Goal: Task Accomplishment & Management: Use online tool/utility

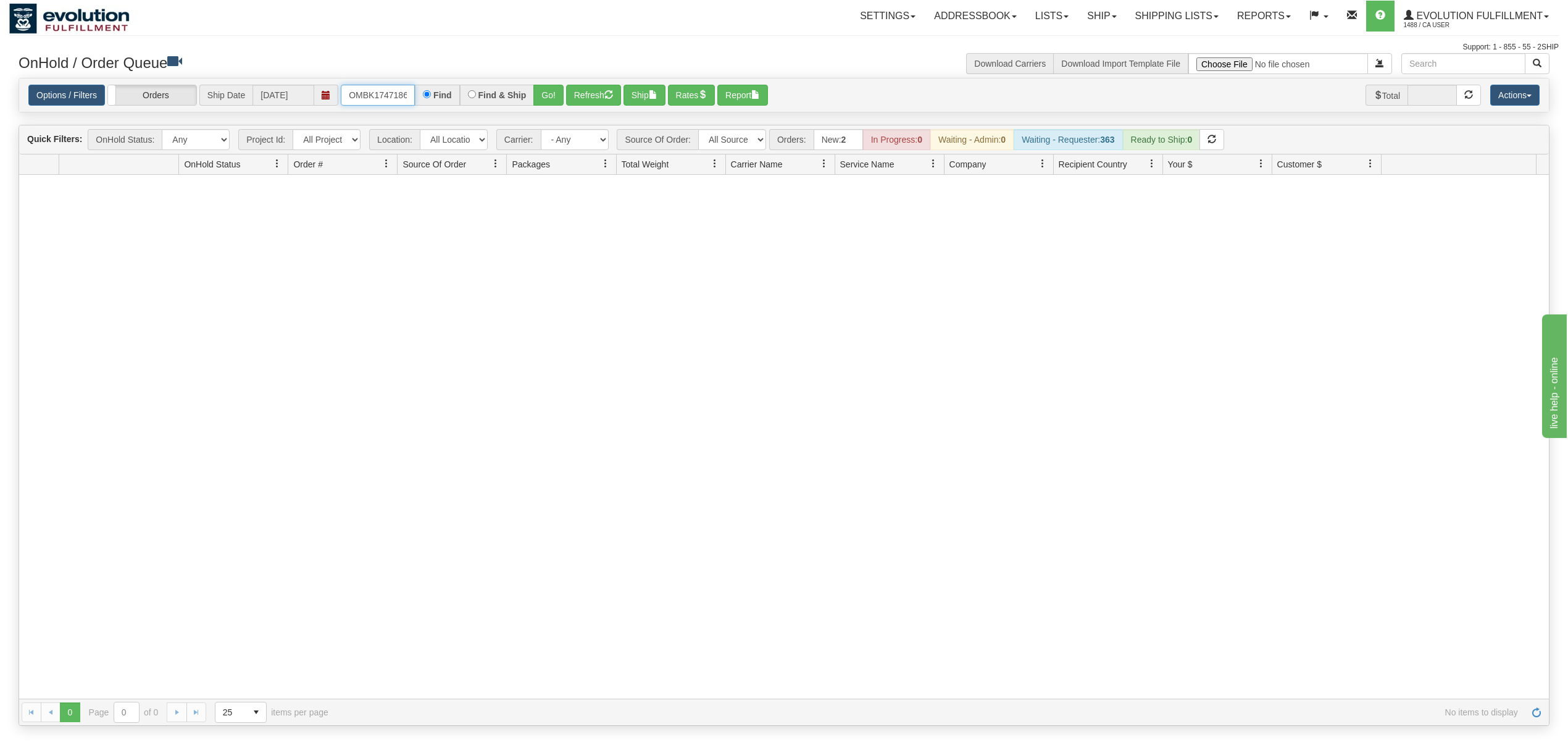
click at [363, 97] on input "OMBK17471869_BO01" at bounding box center [378, 95] width 74 height 21
click at [365, 97] on input "OMBK17471869_BO01" at bounding box center [378, 95] width 74 height 21
click at [547, 92] on button "Go!" at bounding box center [548, 95] width 30 height 21
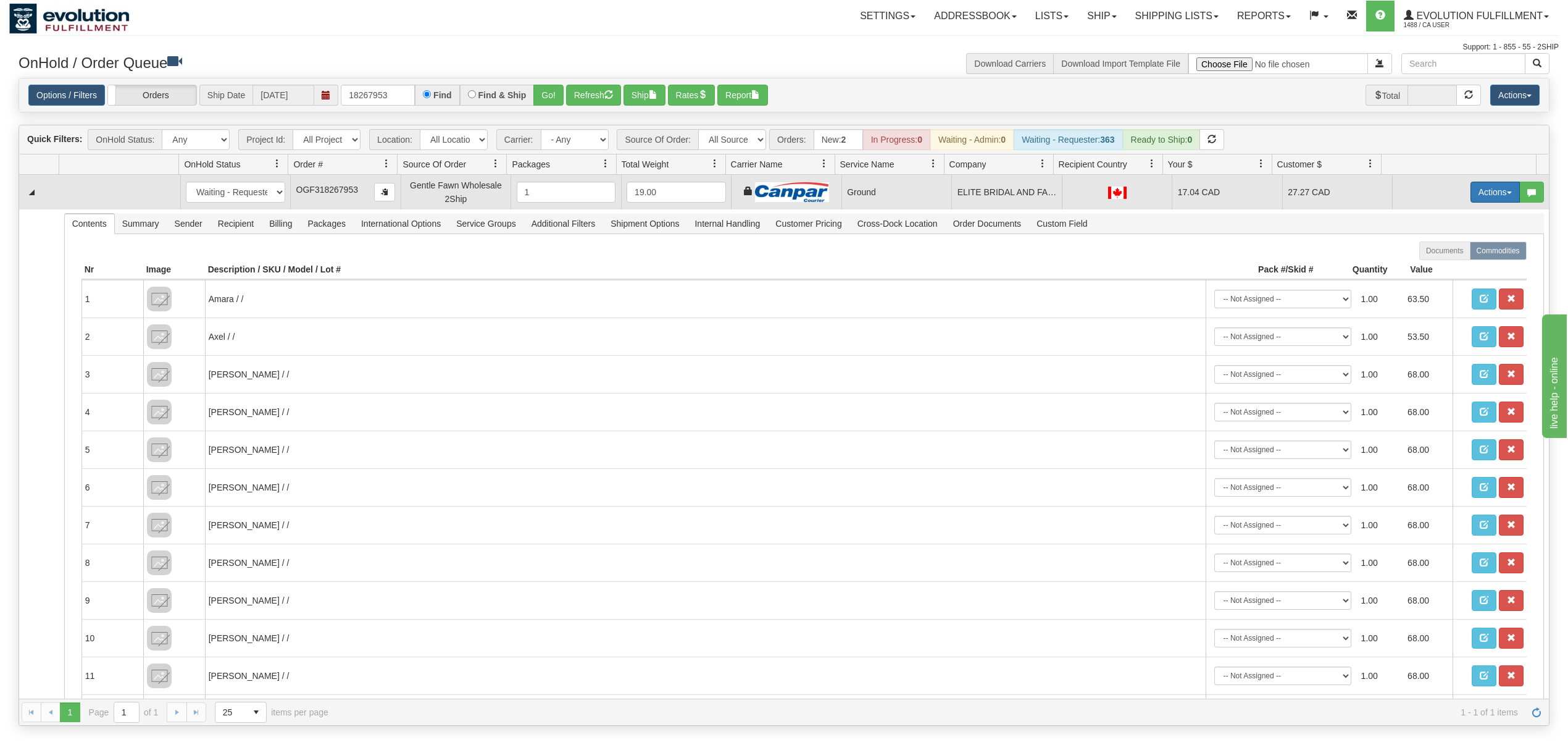
click at [1475, 195] on button "Actions" at bounding box center [1495, 192] width 50 height 21
click at [1438, 263] on span "Ship" at bounding box center [1445, 263] width 26 height 10
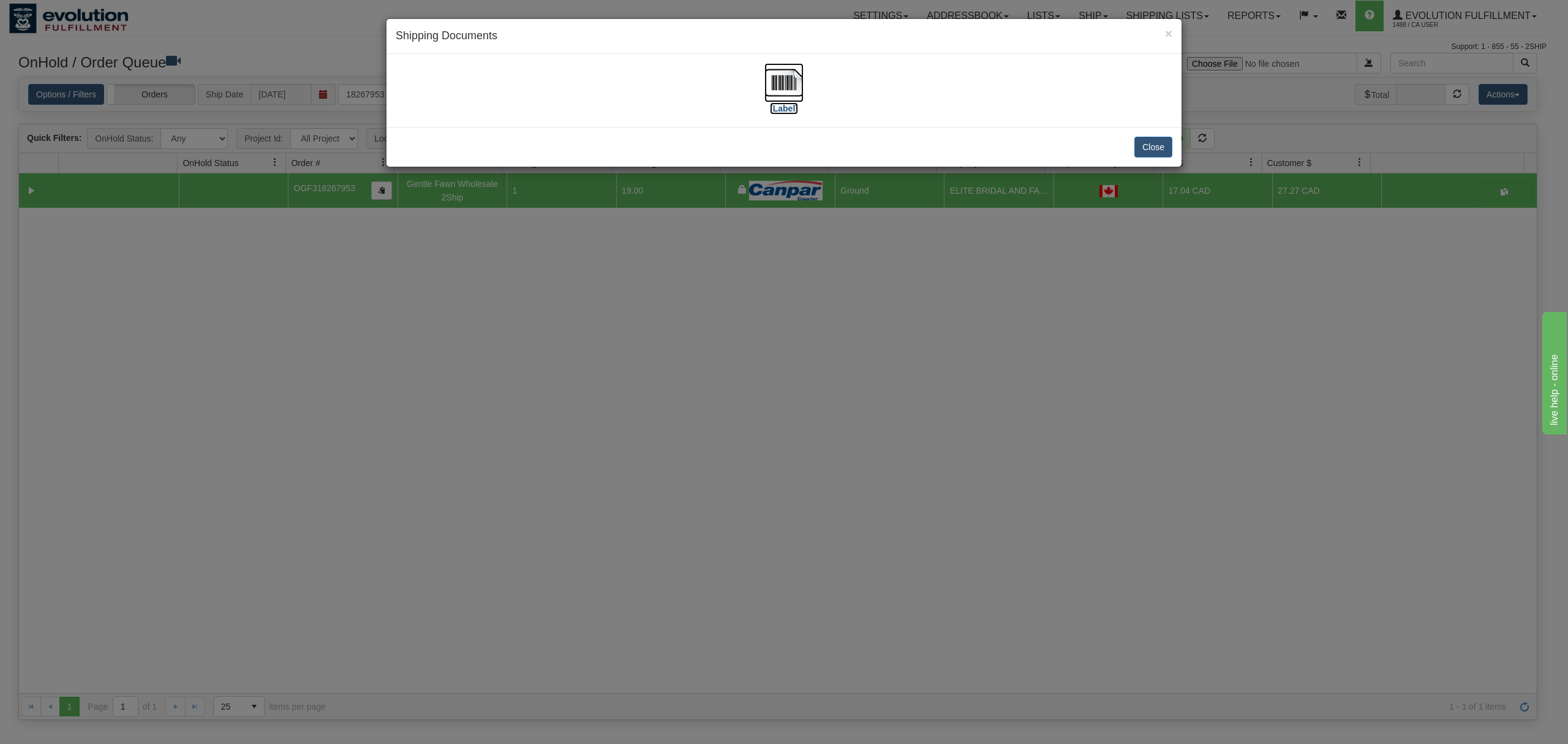
click at [788, 71] on img at bounding box center [784, 83] width 39 height 39
drag, startPoint x: 1164, startPoint y: 147, endPoint x: 733, endPoint y: 149, distance: 431.0
click at [1163, 147] on button "Close" at bounding box center [1152, 147] width 38 height 21
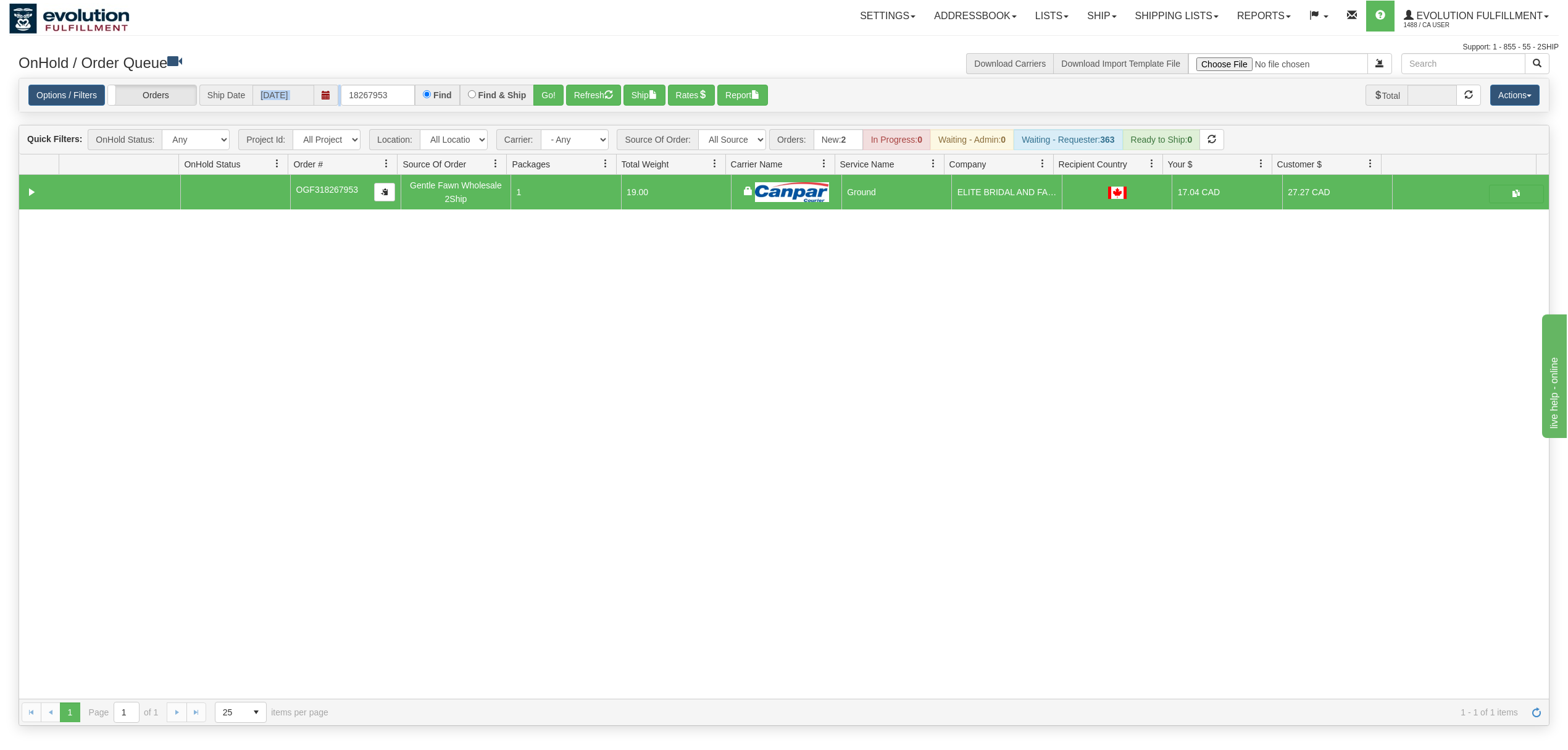
drag, startPoint x: 403, startPoint y: 82, endPoint x: 307, endPoint y: 92, distance: 96.5
click at [293, 93] on div "Options / Filters Group Shipments Orders Ship Date [DATE] 18267953 Find Find & …" at bounding box center [784, 95] width 1529 height 34
click at [399, 92] on input "18267953" at bounding box center [378, 95] width 74 height 21
type input "18269304"
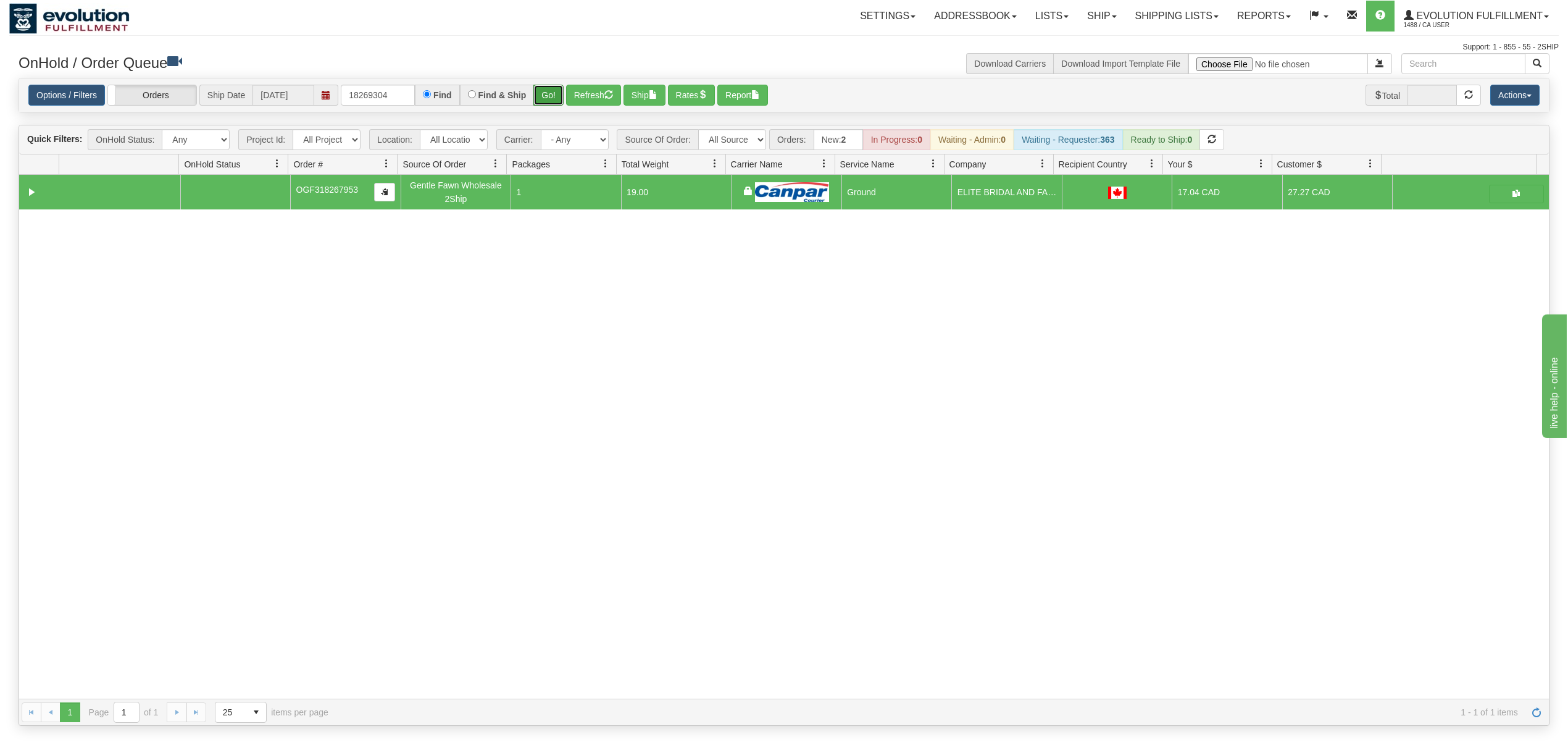
click at [544, 92] on button "Go!" at bounding box center [548, 95] width 30 height 21
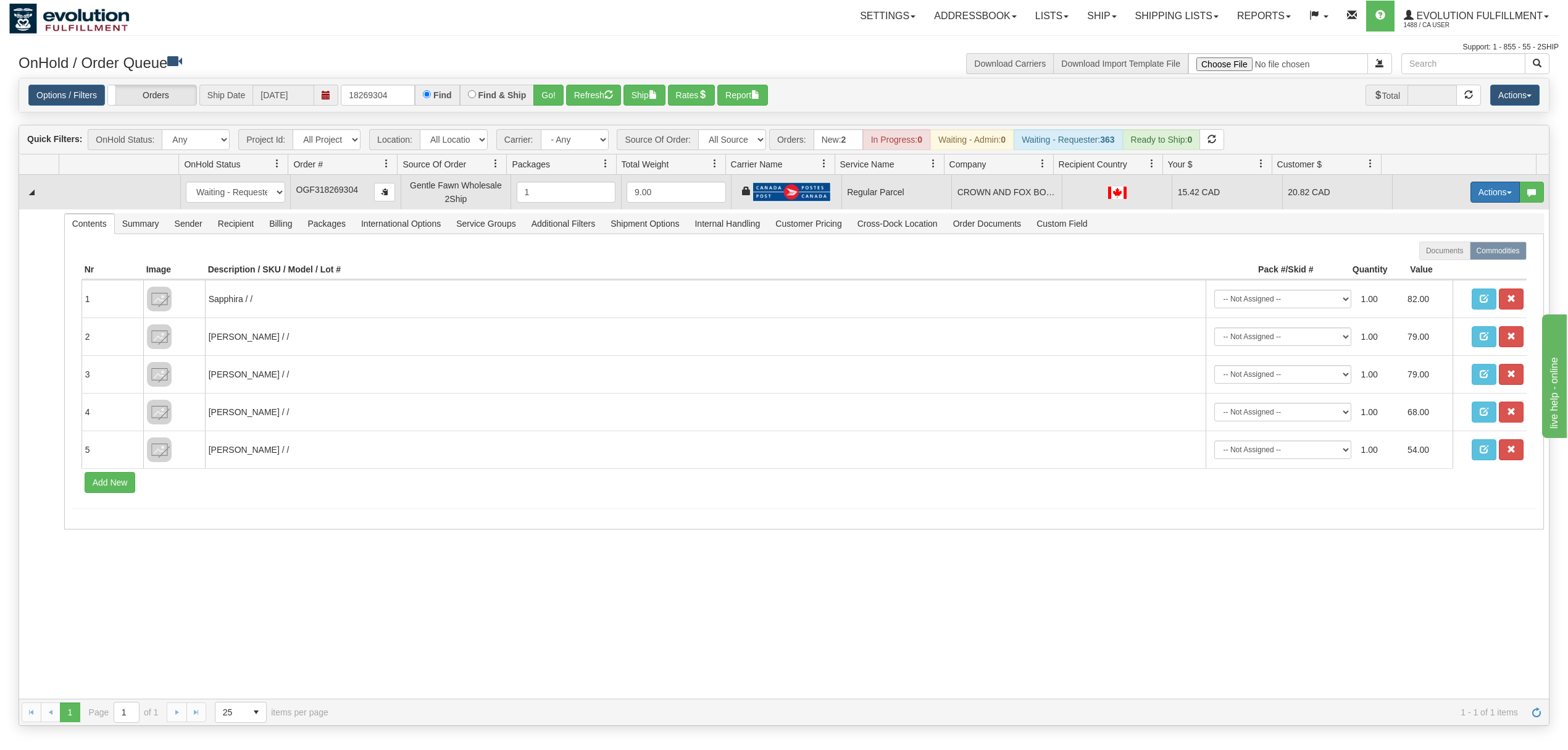
click at [1481, 199] on button "Actions" at bounding box center [1495, 192] width 50 height 21
click at [1460, 246] on span "Rate All Services" at bounding box center [1470, 247] width 74 height 10
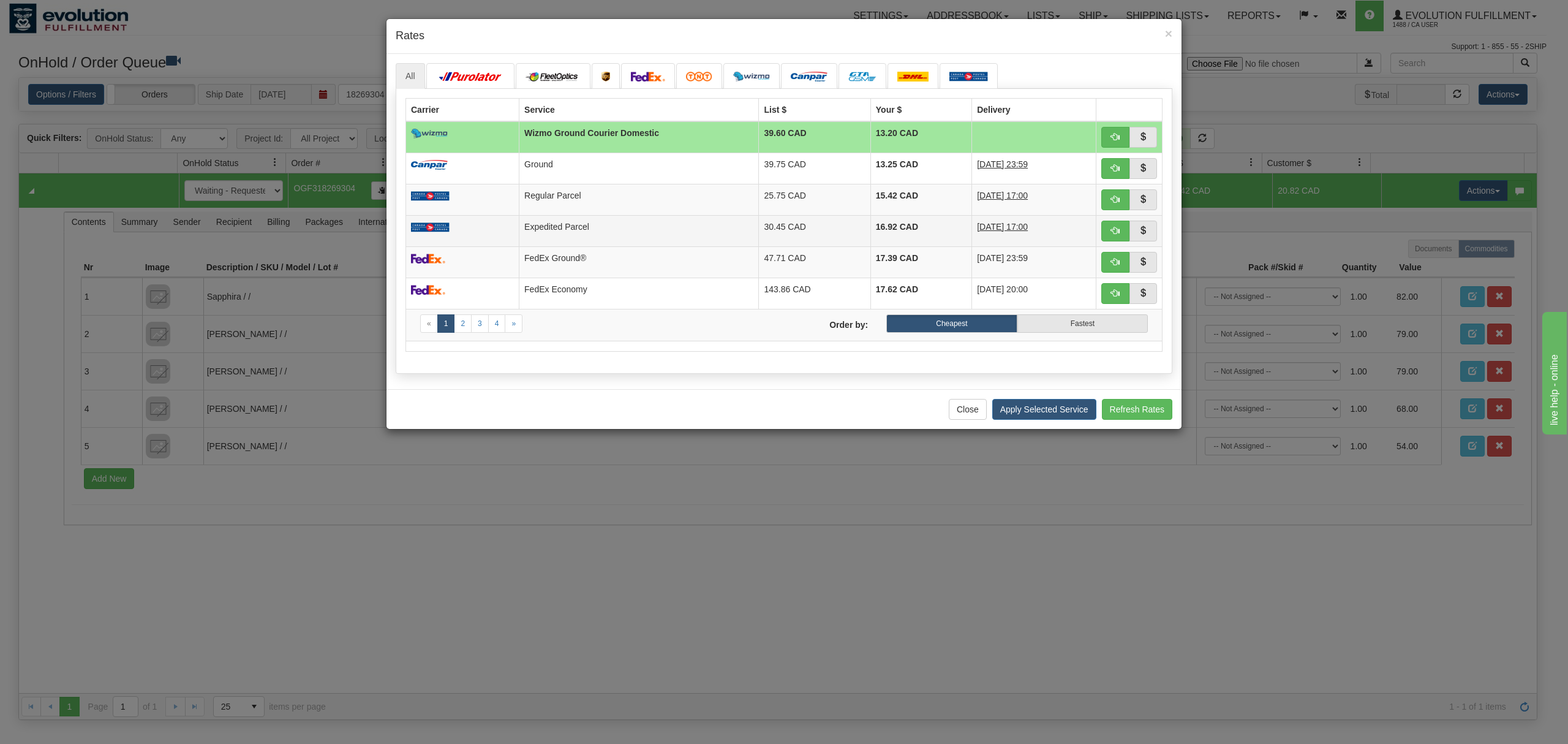
click at [611, 236] on td "Expedited Parcel" at bounding box center [638, 230] width 239 height 31
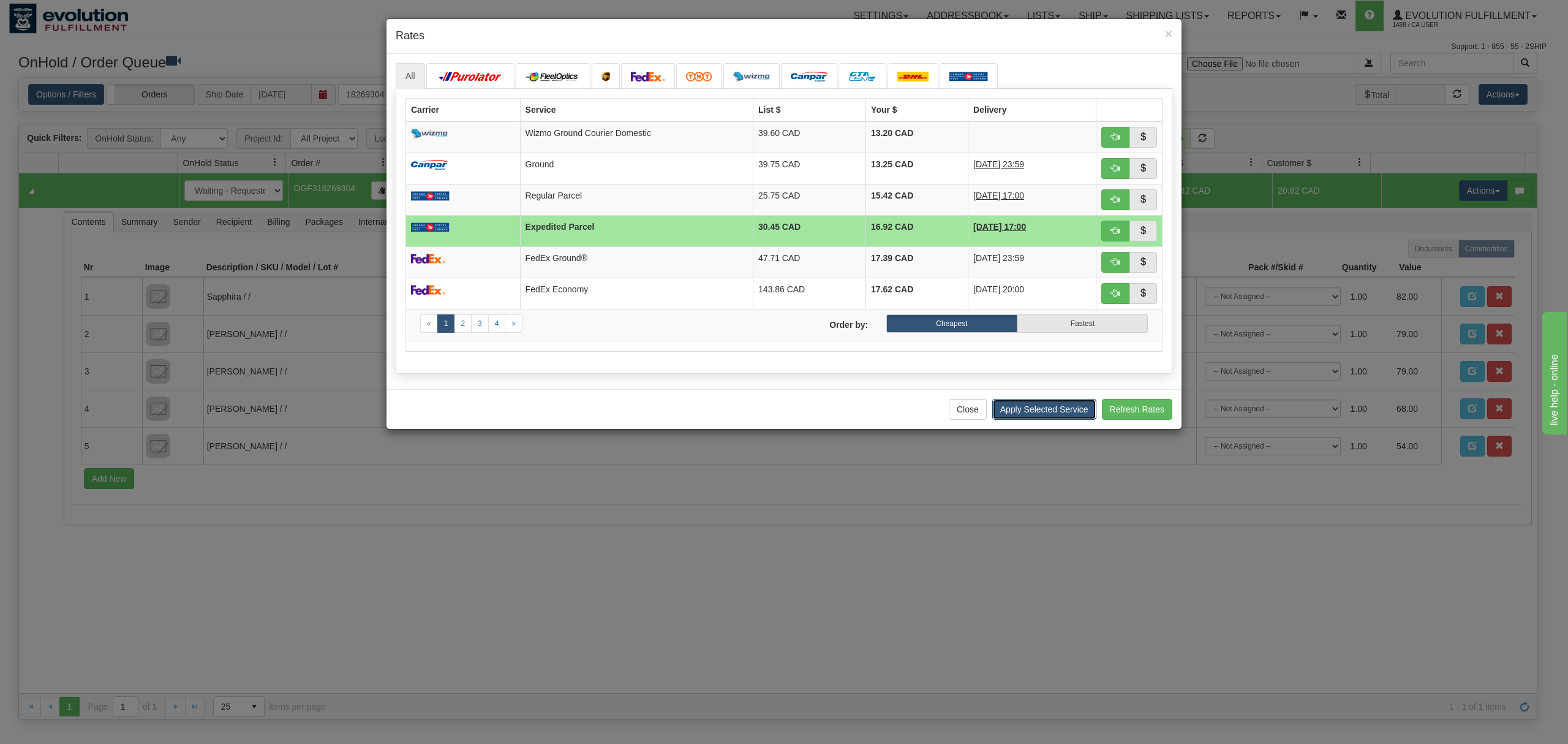
click at [1022, 416] on button "Apply Selected Service" at bounding box center [1044, 409] width 104 height 21
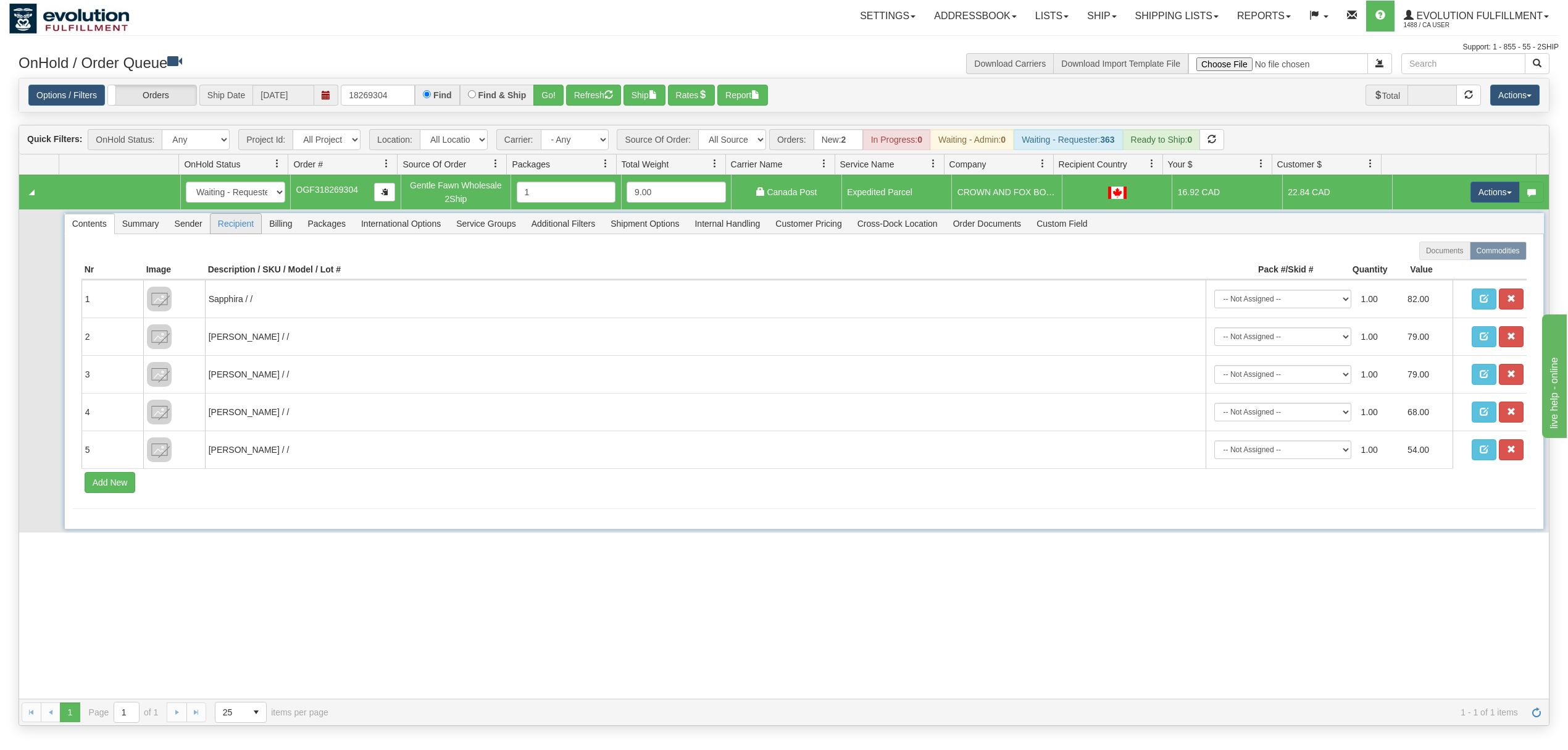
click at [233, 226] on span "Recipient" at bounding box center [236, 223] width 50 height 19
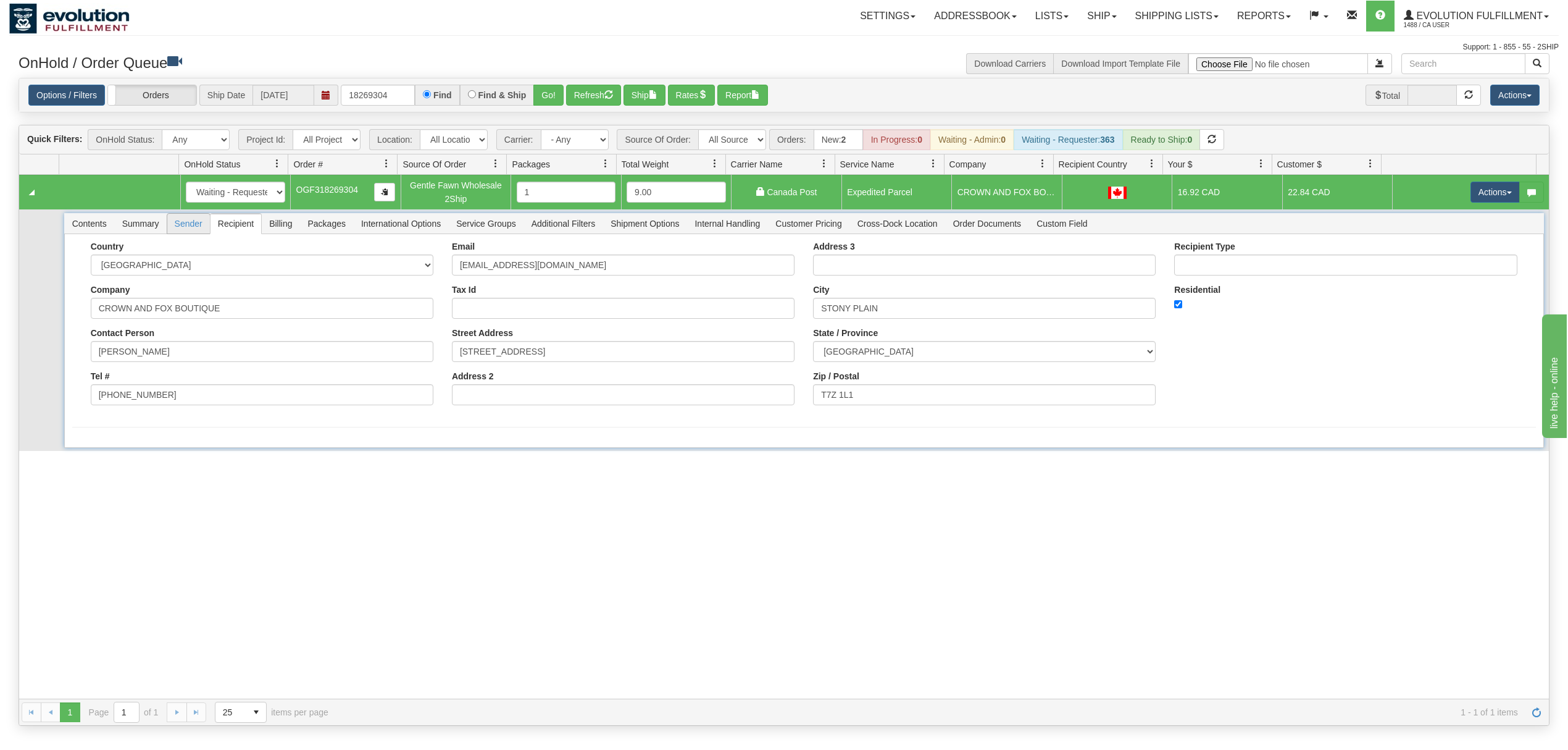
click at [191, 231] on span "Sender" at bounding box center [188, 223] width 43 height 19
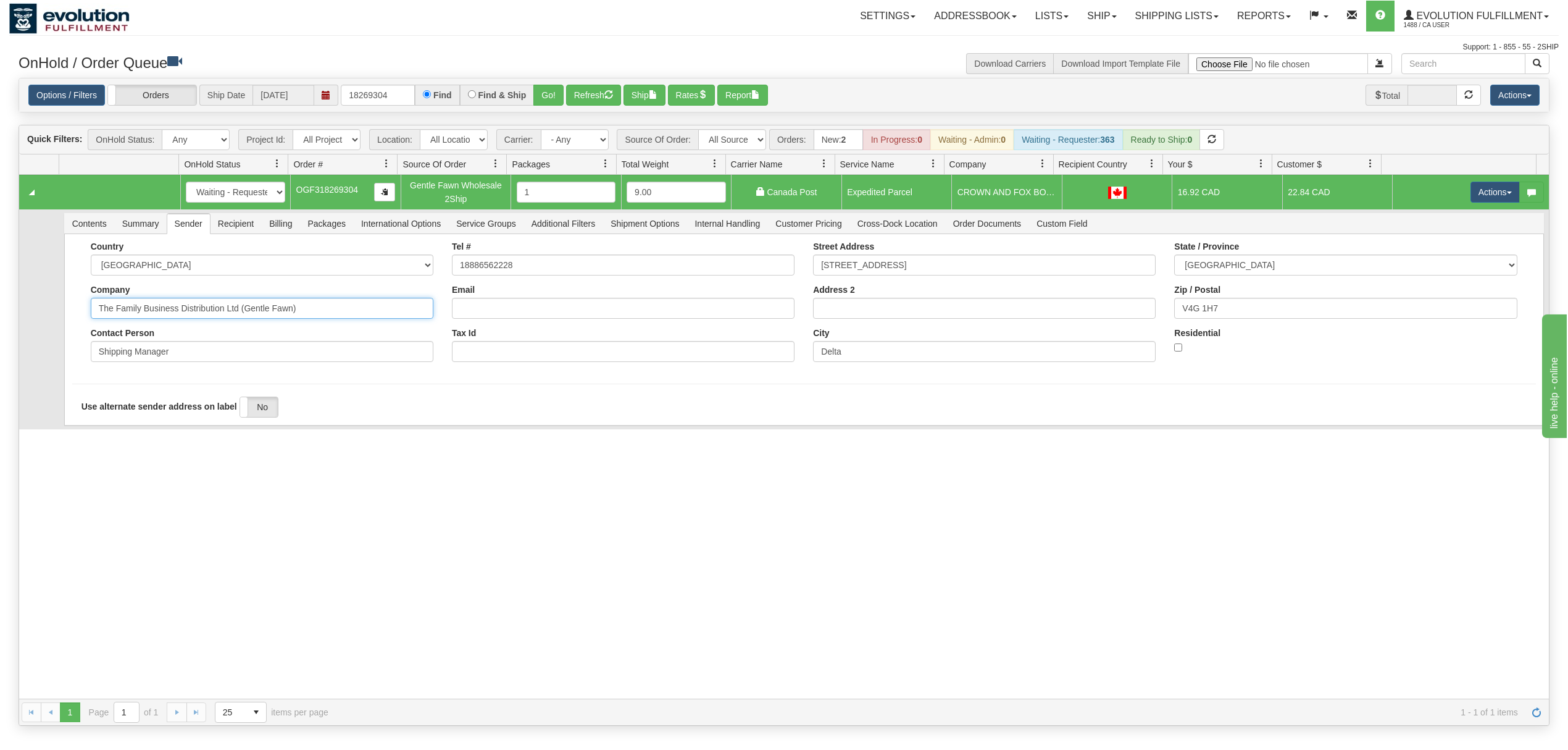
drag, startPoint x: 328, startPoint y: 316, endPoint x: 178, endPoint y: 335, distance: 151.2
click at [178, 335] on div "Country [GEOGRAPHIC_DATA] [GEOGRAPHIC_DATA] [GEOGRAPHIC_DATA] [GEOGRAPHIC_DATA]…" at bounding box center [262, 306] width 361 height 130
type input "The Family Business"
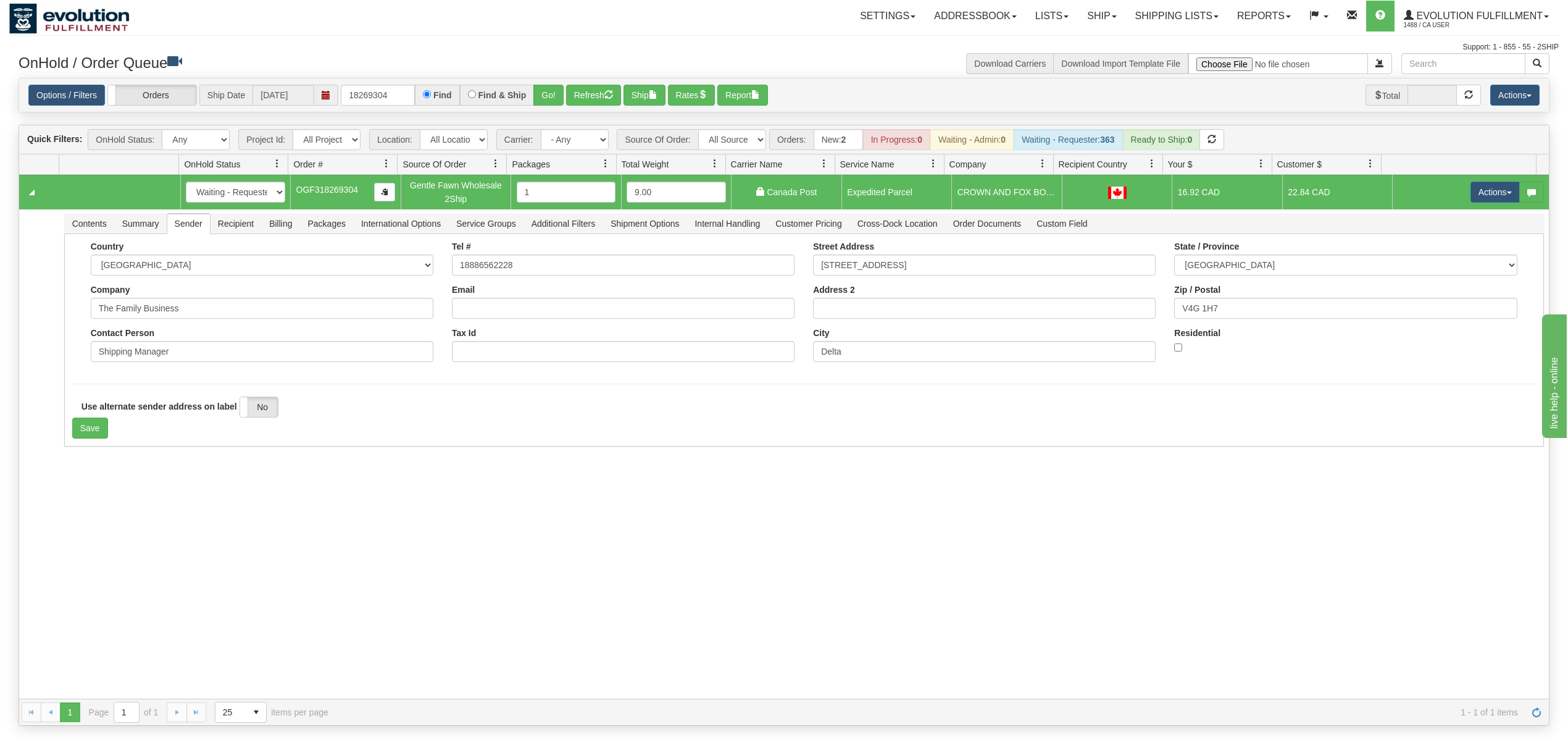
click at [142, 470] on div "31494263 EVOLUTION V3 90763094 90763096 New In Progress Waiting - Admin Waiting…" at bounding box center [784, 437] width 1529 height 524
click at [96, 439] on button "Save" at bounding box center [90, 428] width 36 height 21
click at [1471, 196] on button "Actions" at bounding box center [1495, 192] width 50 height 21
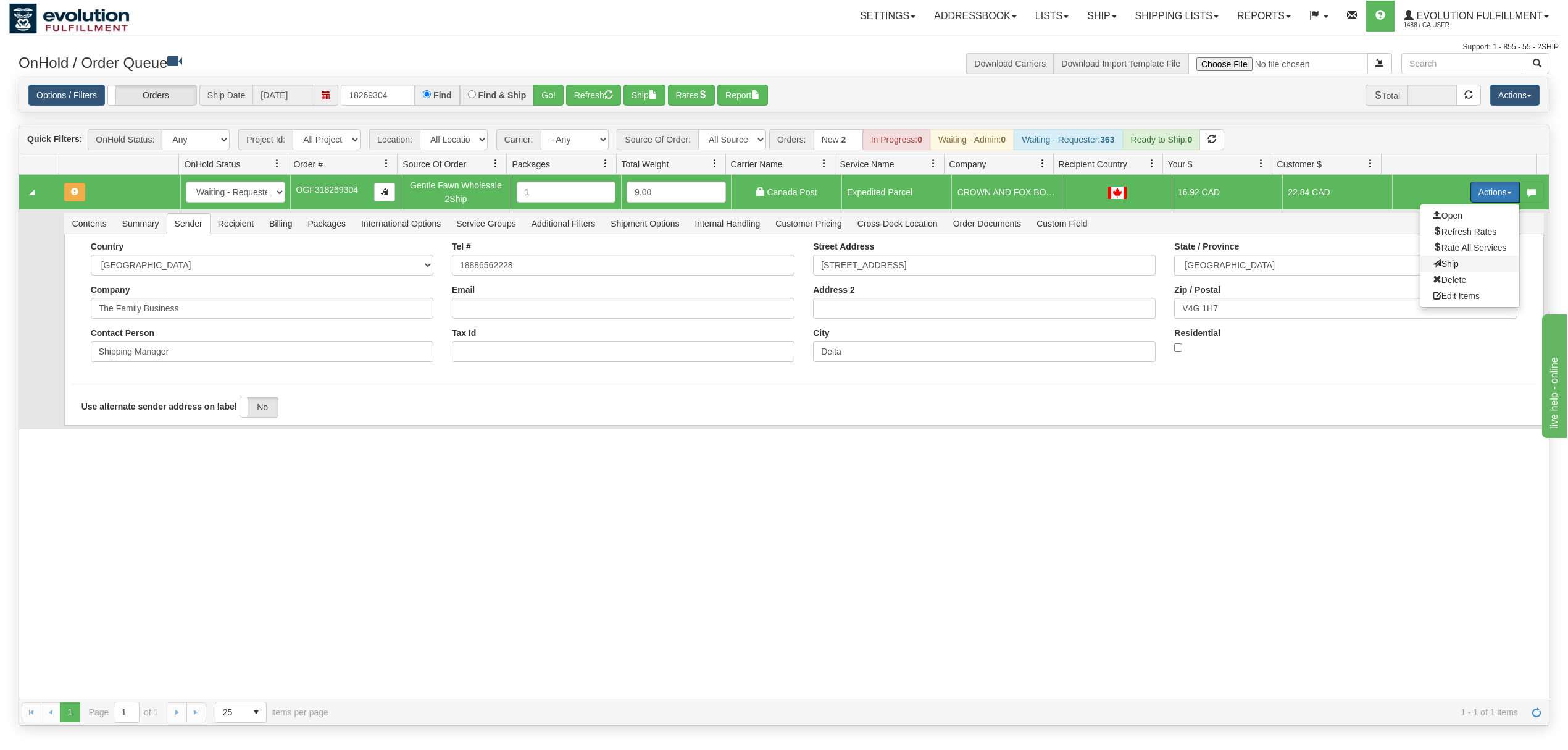
click at [1433, 265] on span "Ship" at bounding box center [1445, 263] width 26 height 10
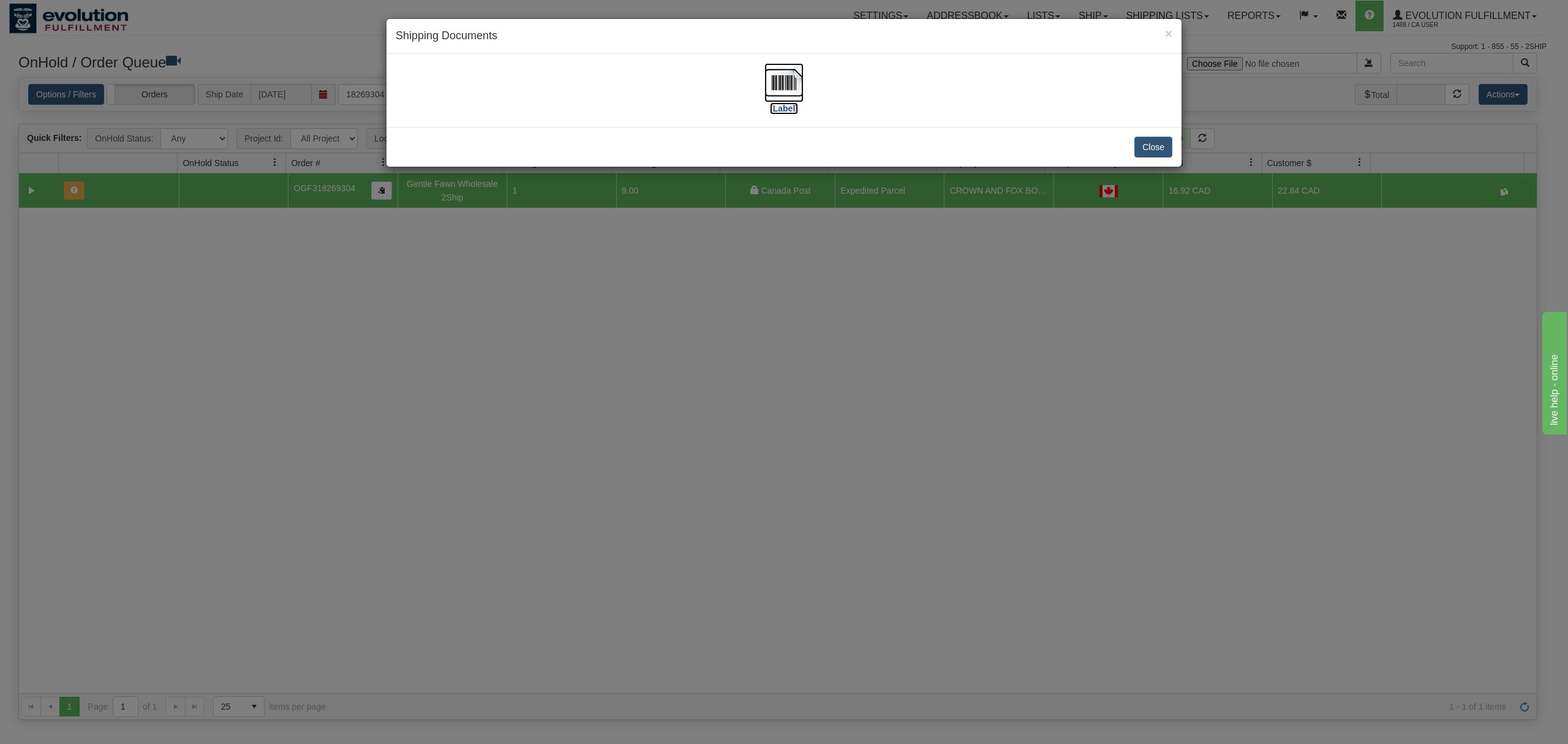
click at [789, 79] on img at bounding box center [784, 83] width 39 height 39
click at [1144, 139] on button "Close" at bounding box center [1152, 147] width 38 height 21
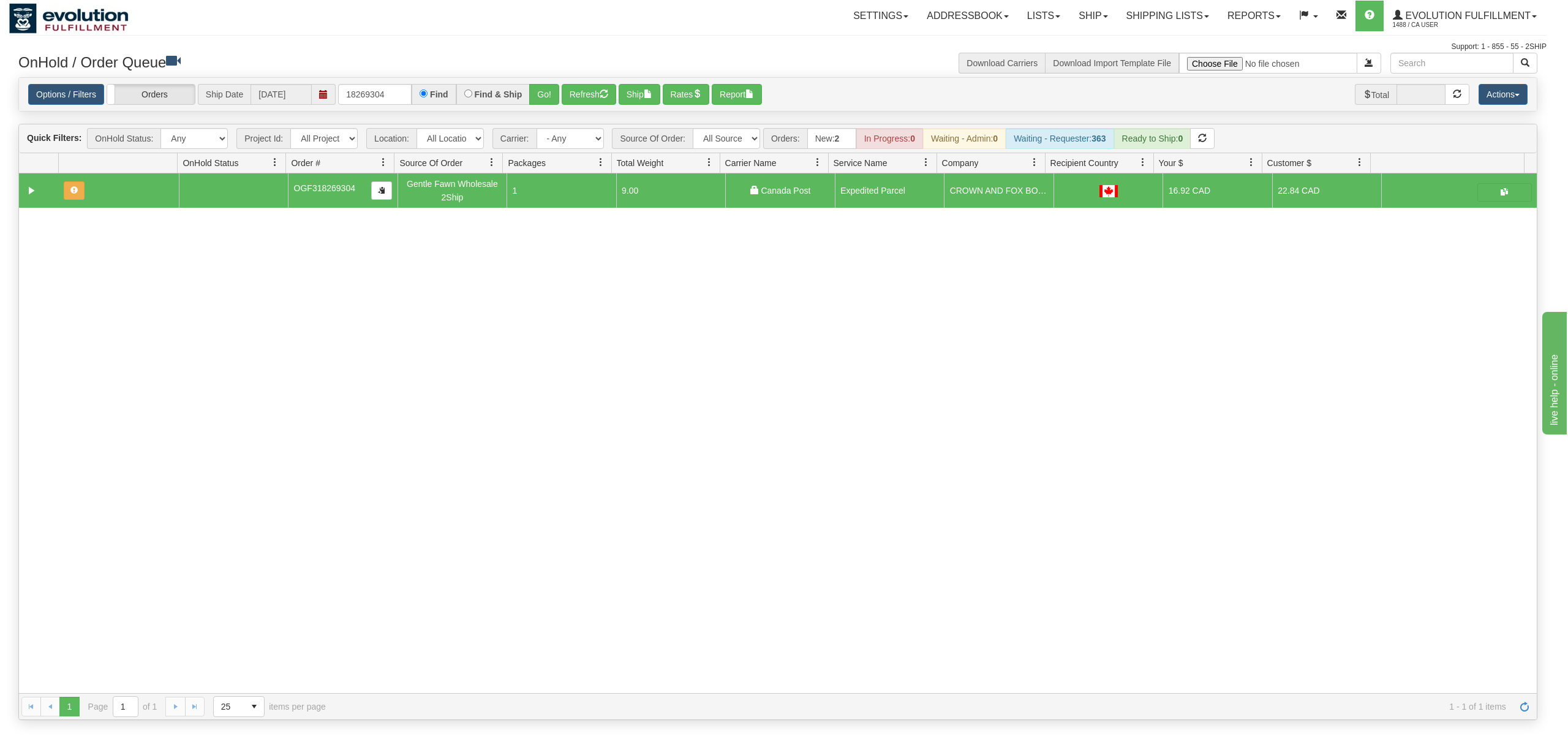
click at [1144, 144] on div at bounding box center [784, 372] width 1568 height 744
drag, startPoint x: 390, startPoint y: 92, endPoint x: 256, endPoint y: 92, distance: 134.0
click at [256, 92] on div "Options / Filters Group Shipments Orders Ship Date [DATE] 18269304 Find Find & …" at bounding box center [778, 95] width 1499 height 22
type input "1137"
click at [540, 95] on button "Go!" at bounding box center [544, 94] width 30 height 21
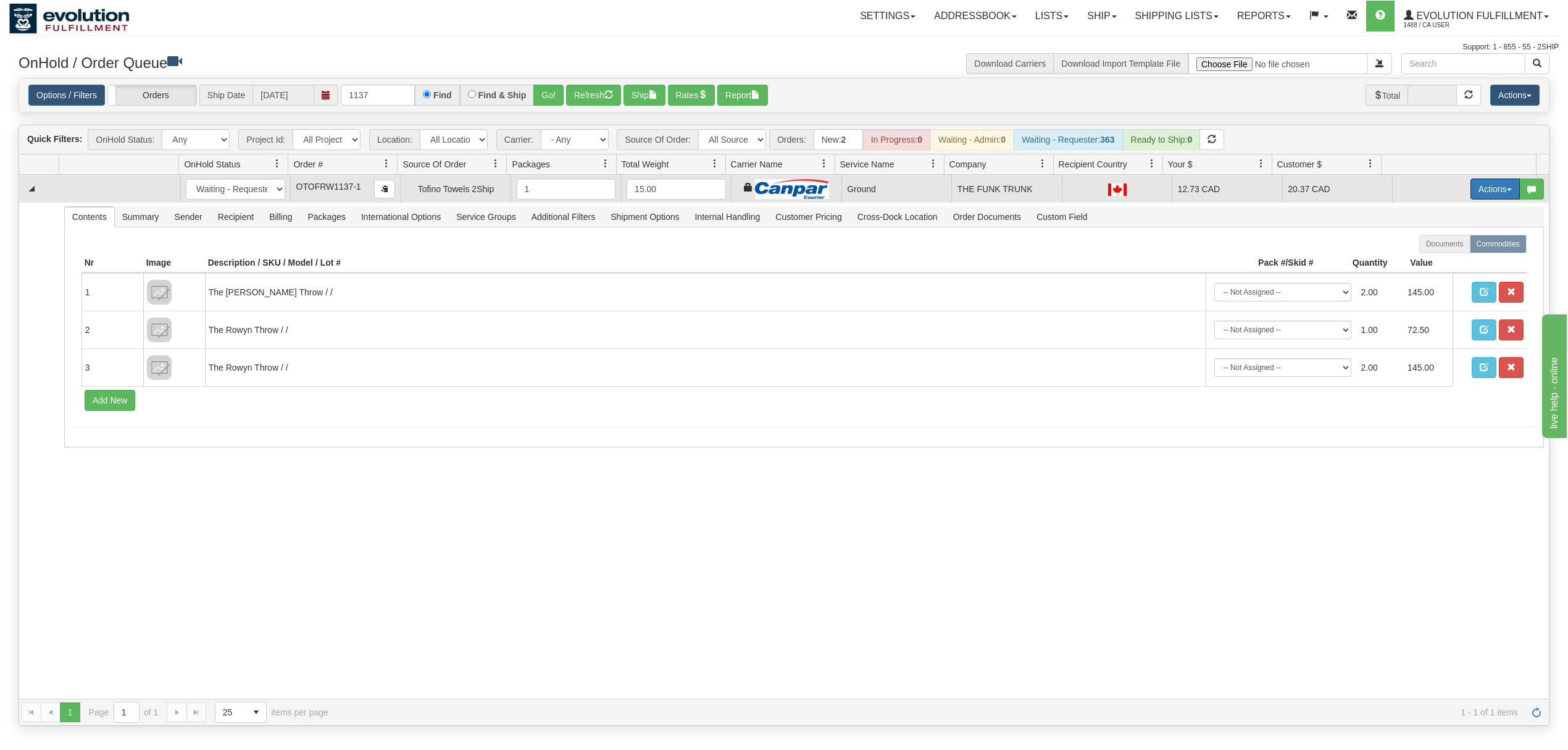
drag, startPoint x: 1467, startPoint y: 190, endPoint x: 1463, endPoint y: 208, distance: 18.4
click at [1470, 190] on button "Actions" at bounding box center [1495, 189] width 50 height 21
click at [1440, 259] on span "Ship" at bounding box center [1445, 261] width 26 height 10
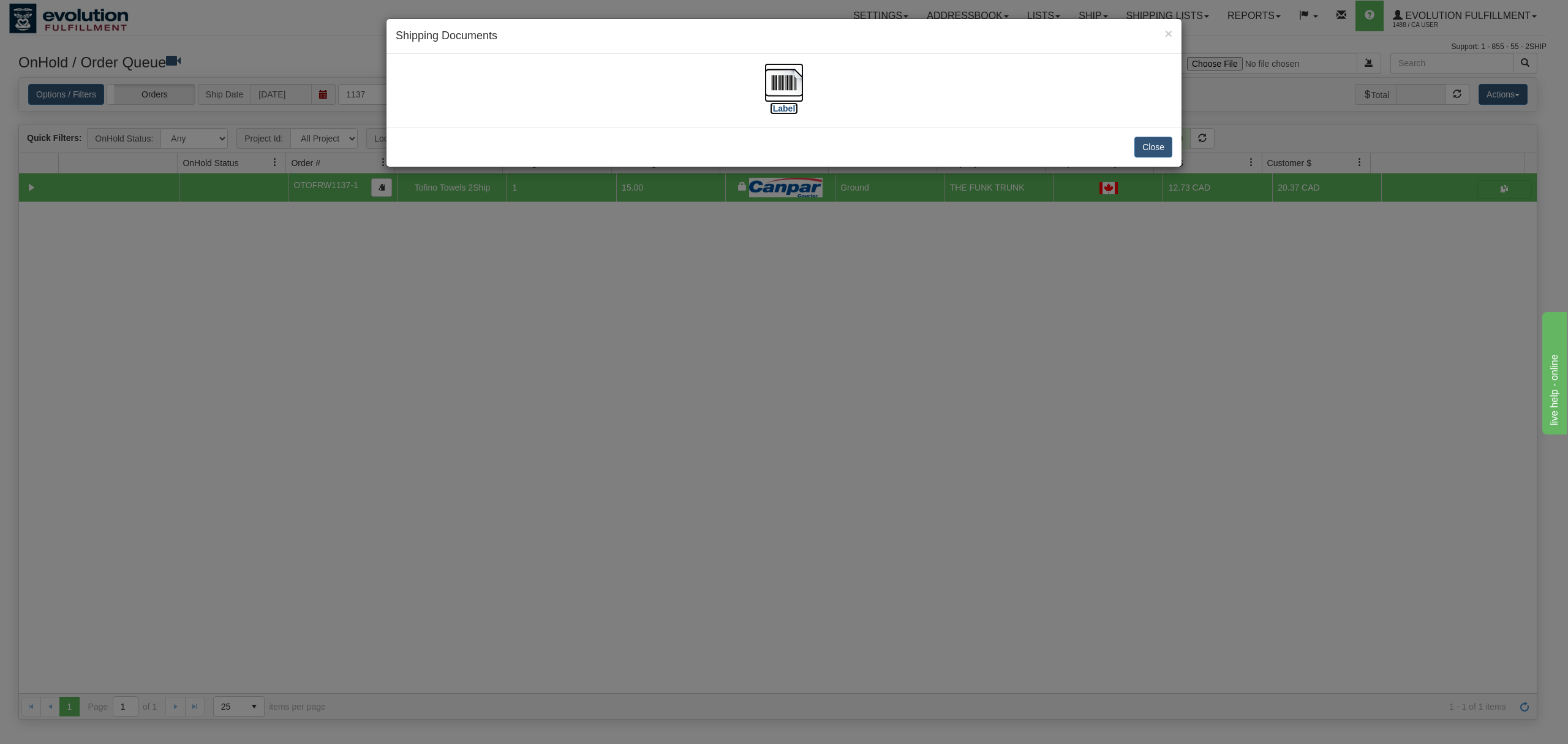
click at [772, 77] on img at bounding box center [784, 83] width 39 height 39
